Goal: Find contact information: Find contact information

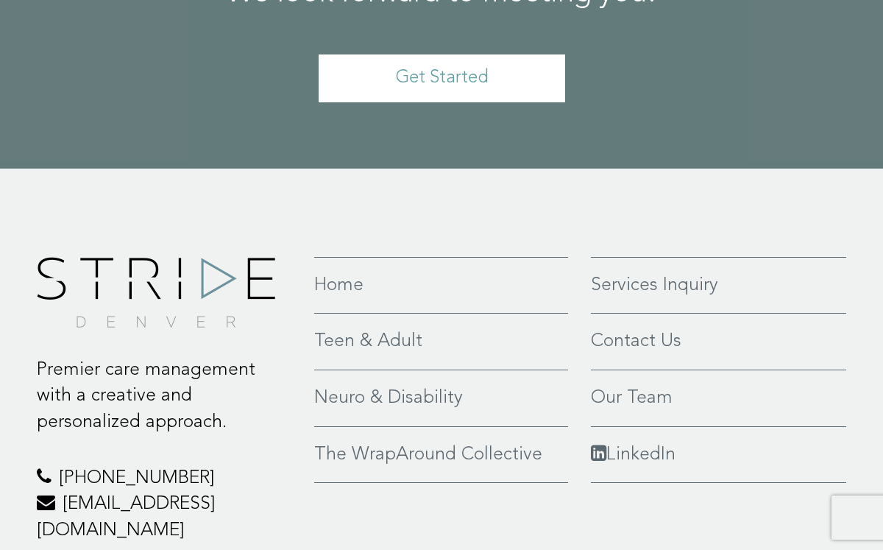
scroll to position [3192, 0]
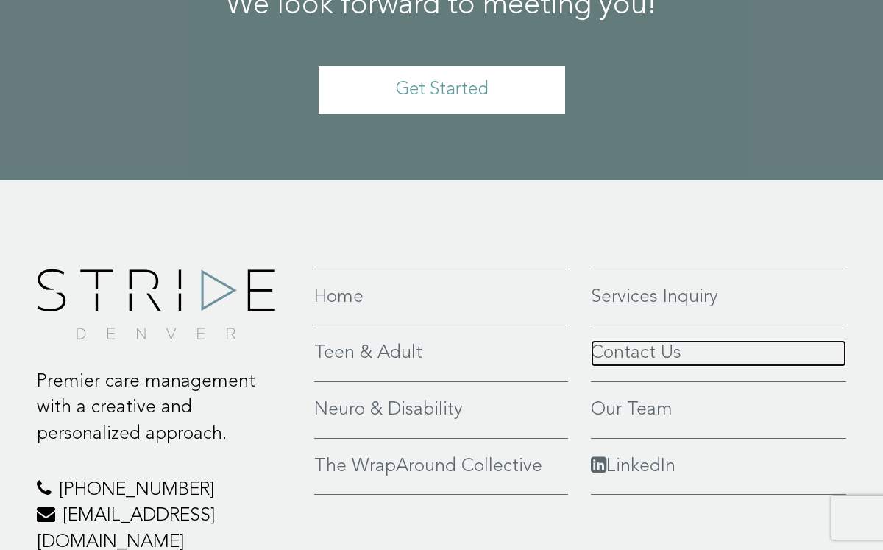
click at [635, 340] on link "Contact Us" at bounding box center [718, 353] width 255 height 26
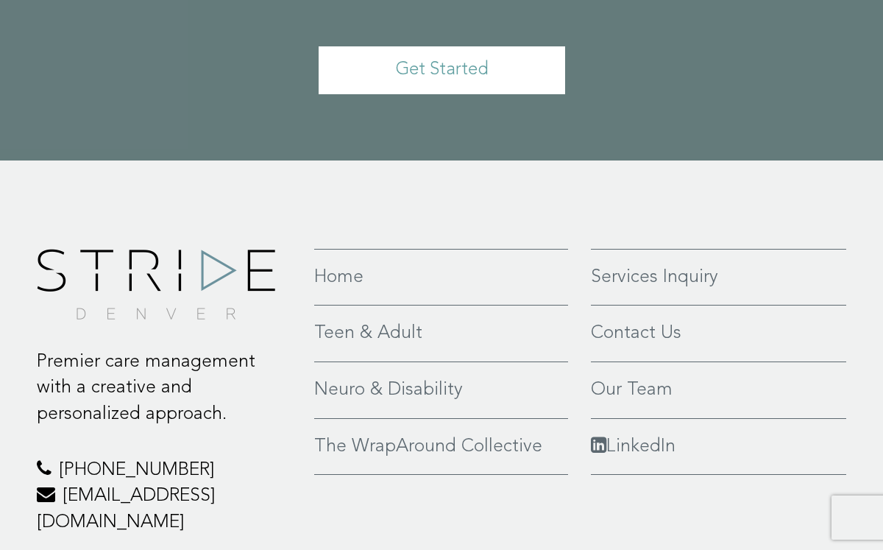
scroll to position [1352, 0]
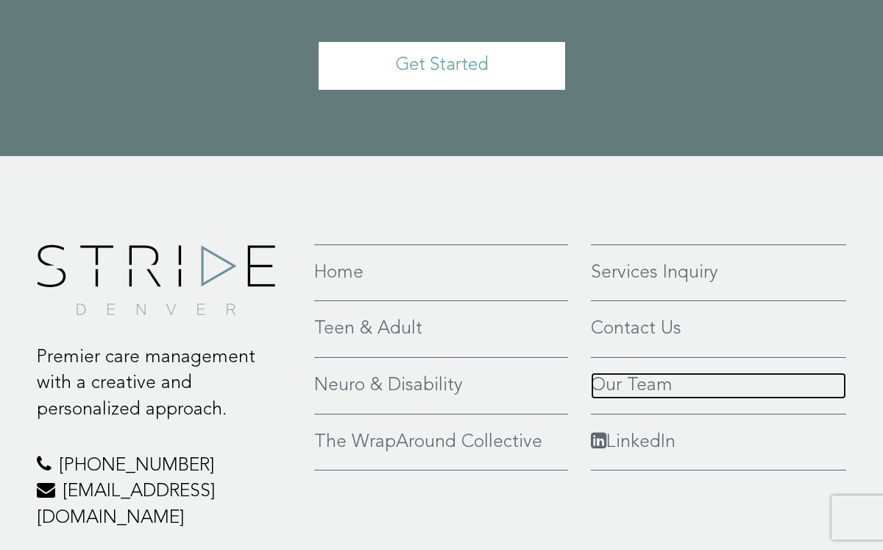
click at [609, 372] on link "Our Team" at bounding box center [718, 385] width 255 height 26
